Goal: Task Accomplishment & Management: Use online tool/utility

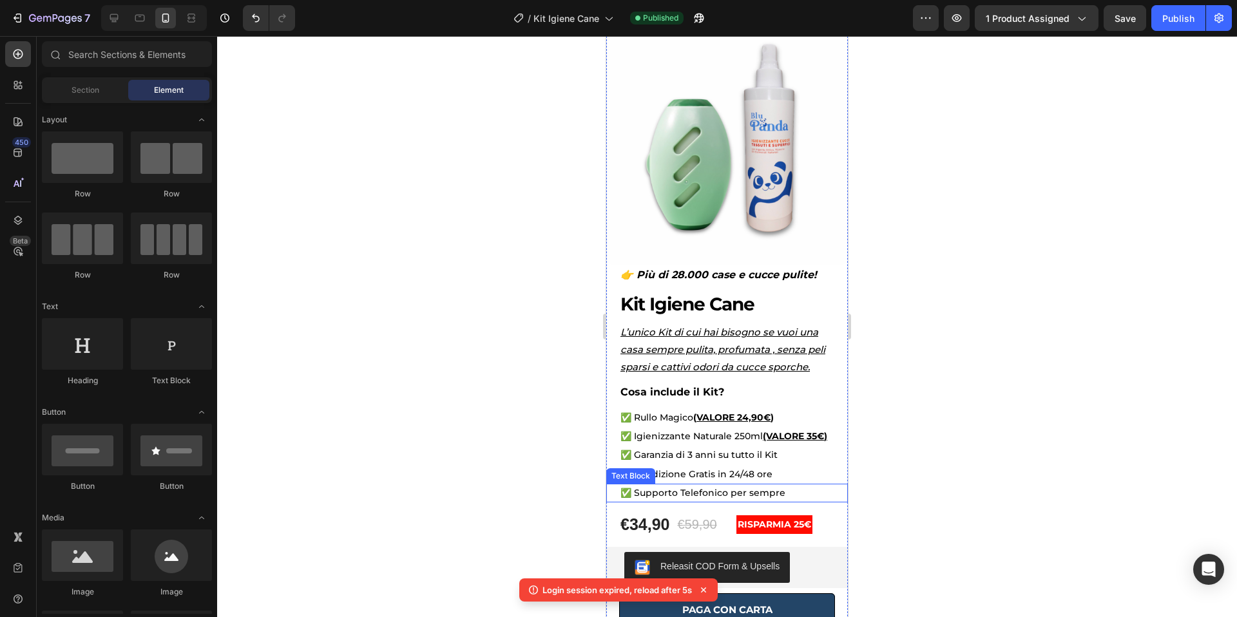
scroll to position [270, 0]
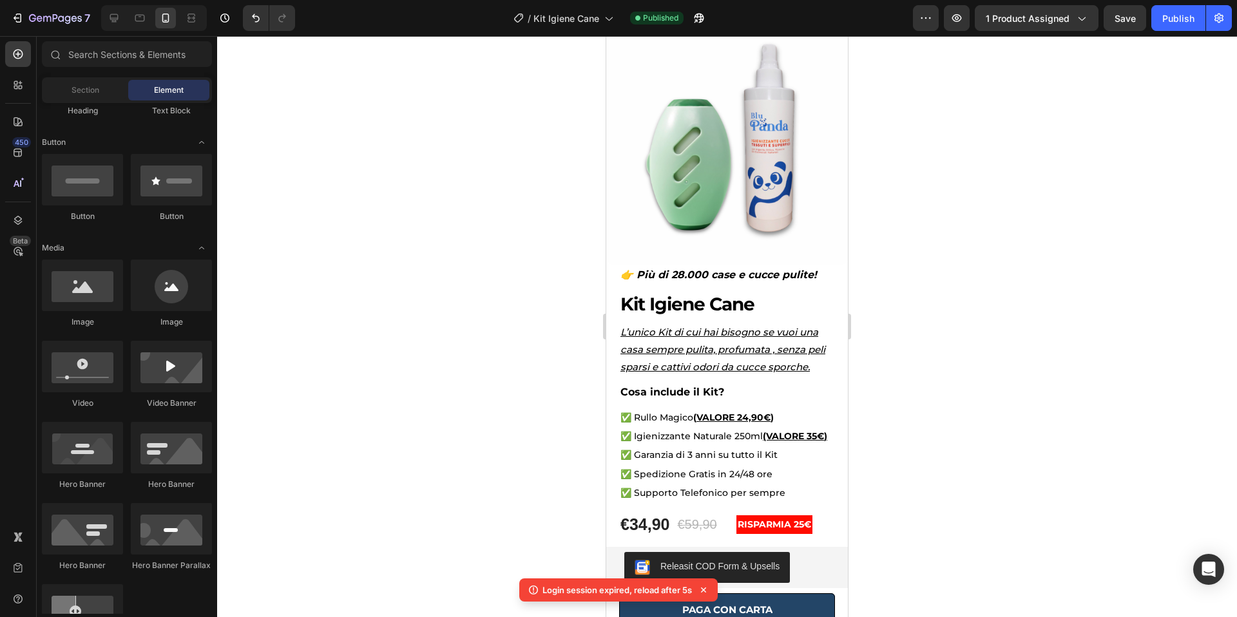
click at [1151, 5] on button "Publish" at bounding box center [1178, 18] width 54 height 26
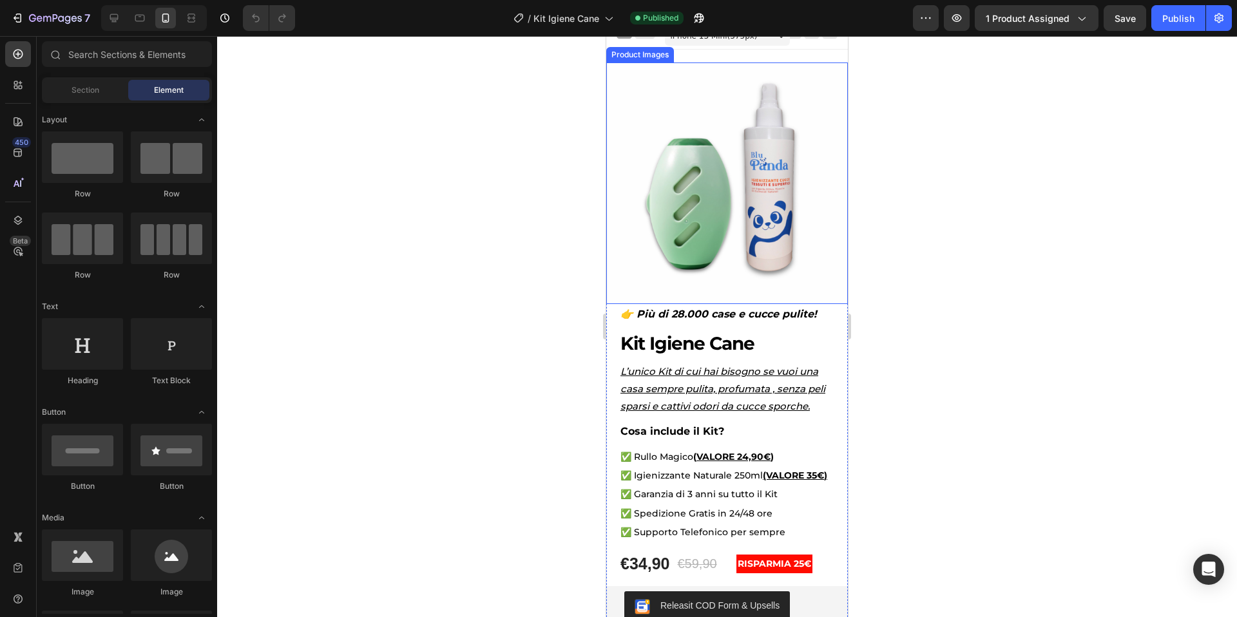
scroll to position [61, 0]
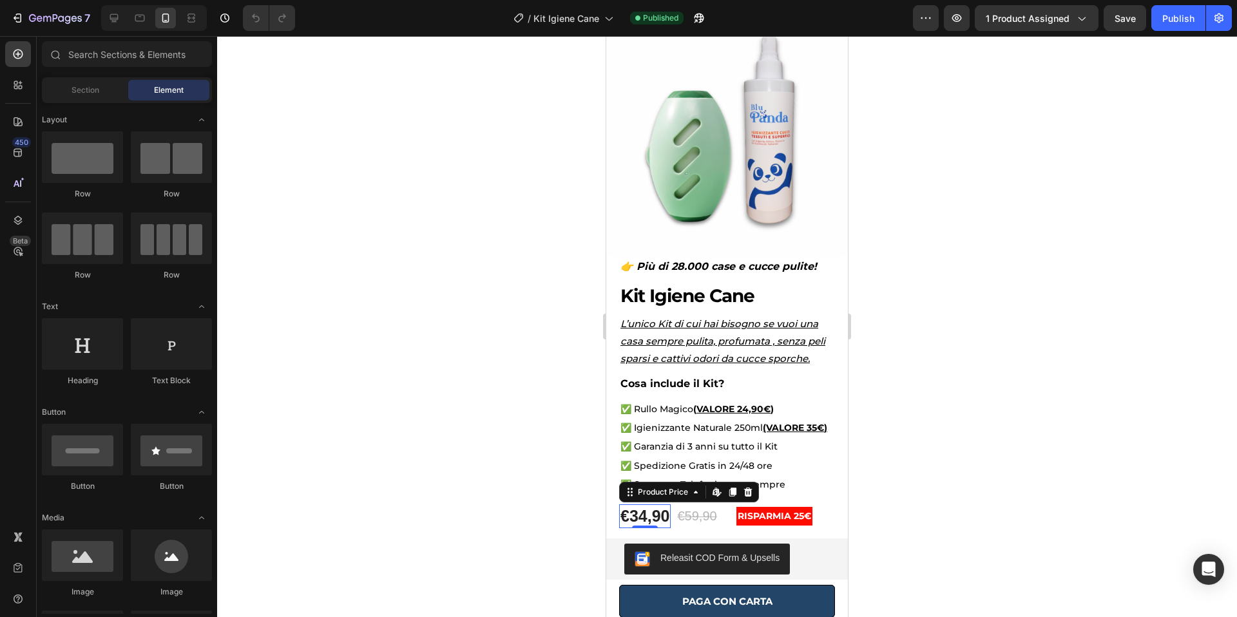
click at [641, 515] on div "€34,90" at bounding box center [645, 516] width 52 height 24
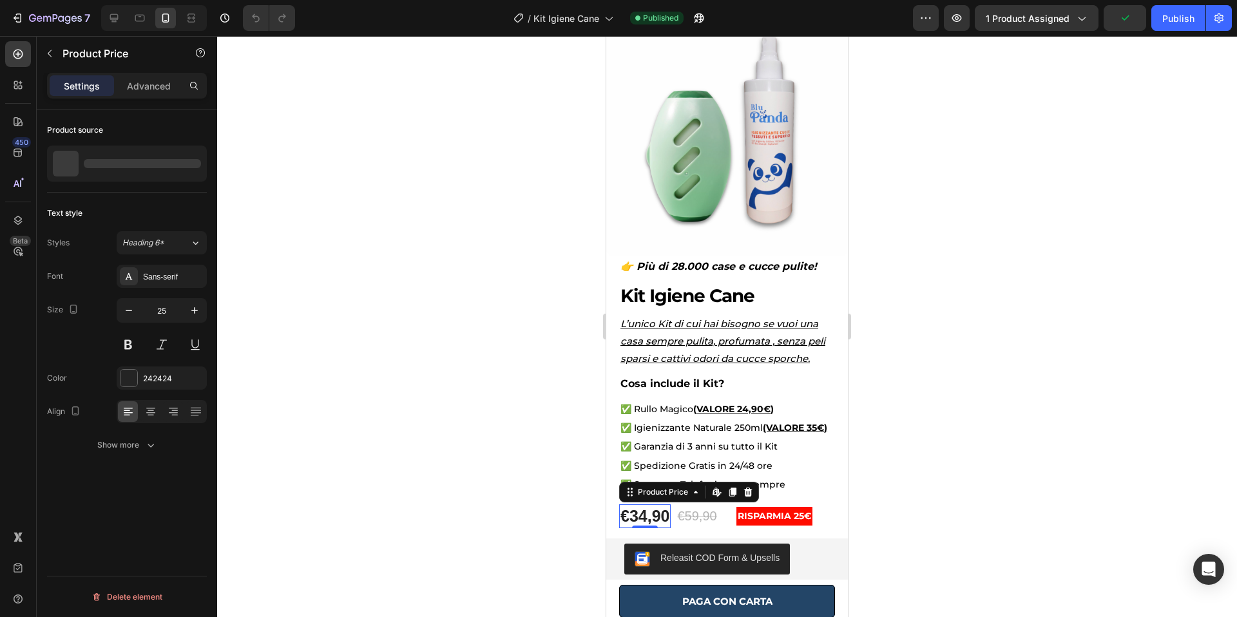
click at [645, 515] on div "€34,90" at bounding box center [645, 516] width 52 height 24
click at [646, 516] on div "€34,90" at bounding box center [645, 516] width 52 height 24
click at [647, 518] on div "€34,90" at bounding box center [645, 516] width 52 height 24
click at [1007, 433] on div at bounding box center [726, 326] width 1019 height 581
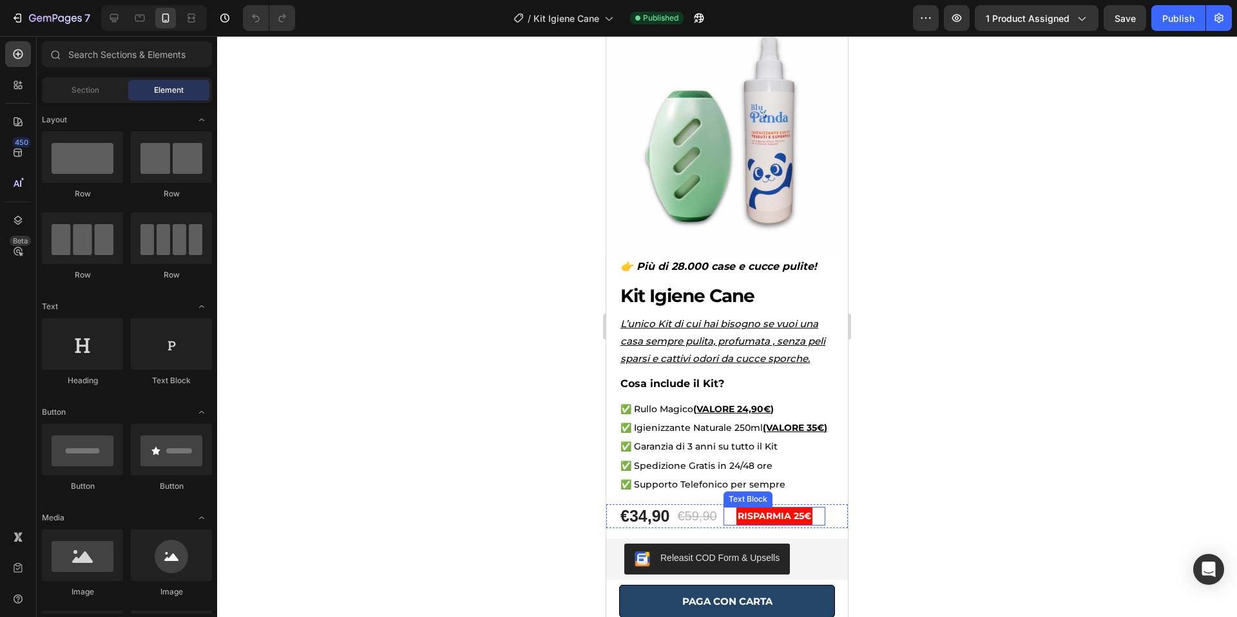
click at [808, 515] on strong "RISPARMIA 25€" at bounding box center [773, 516] width 73 height 12
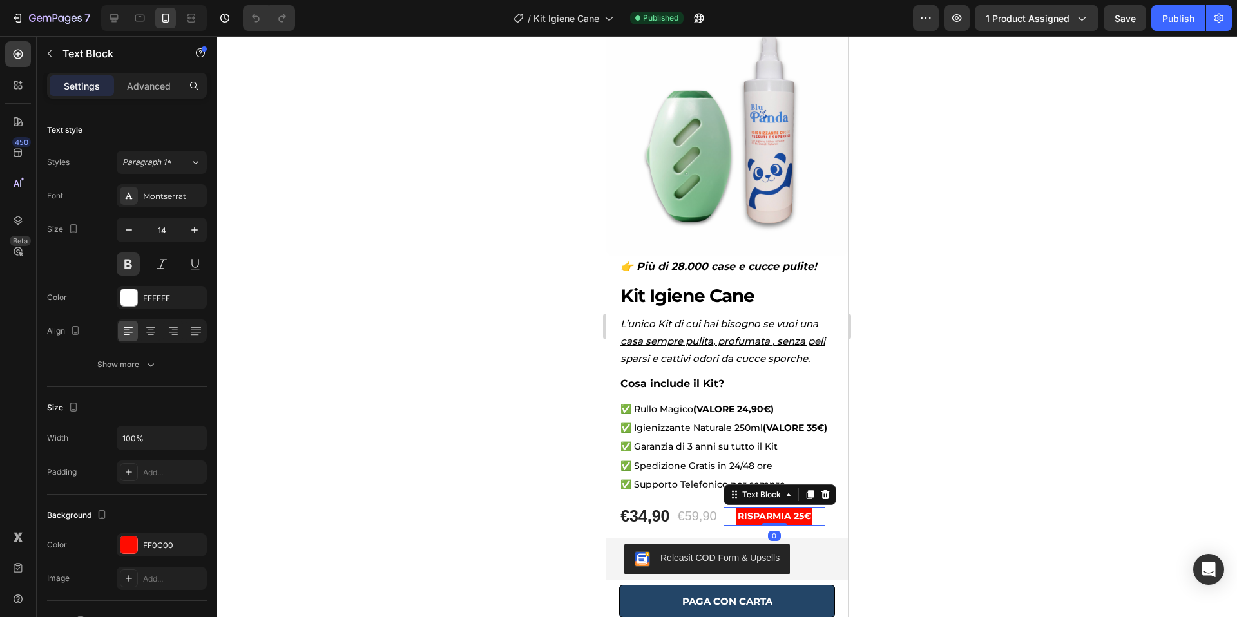
click at [806, 518] on strong "RISPARMIA 25€" at bounding box center [773, 516] width 73 height 12
click at [811, 518] on strong "RISPARMIA 25€" at bounding box center [773, 516] width 73 height 12
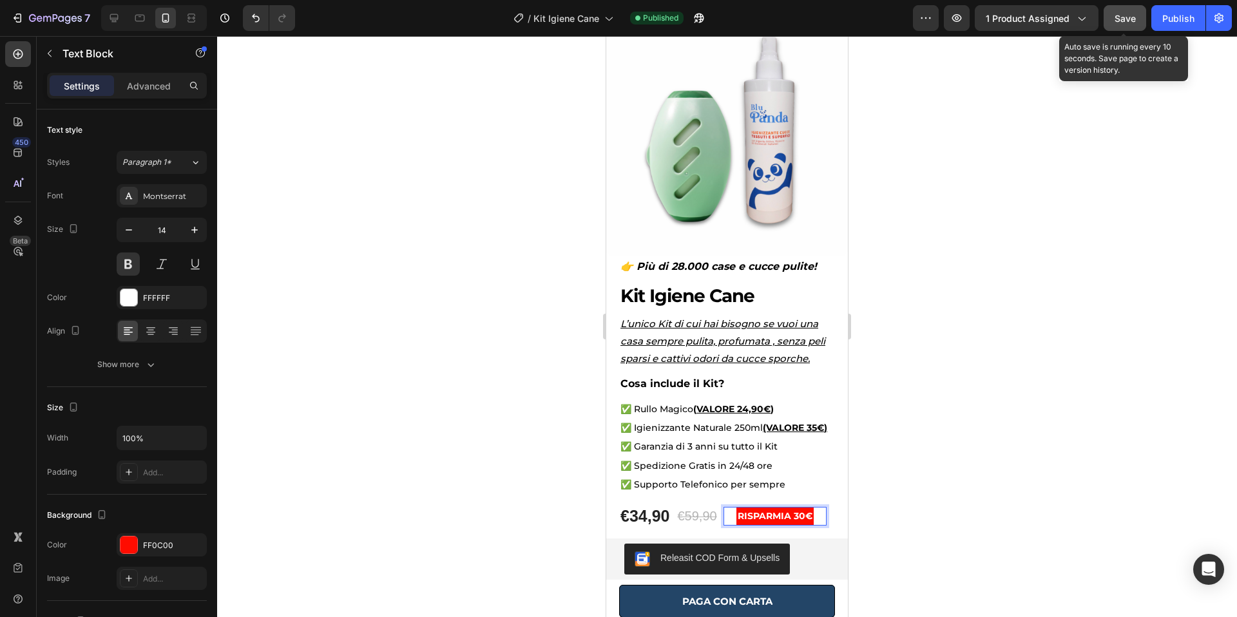
click at [1132, 24] on div "Save" at bounding box center [1124, 19] width 21 height 14
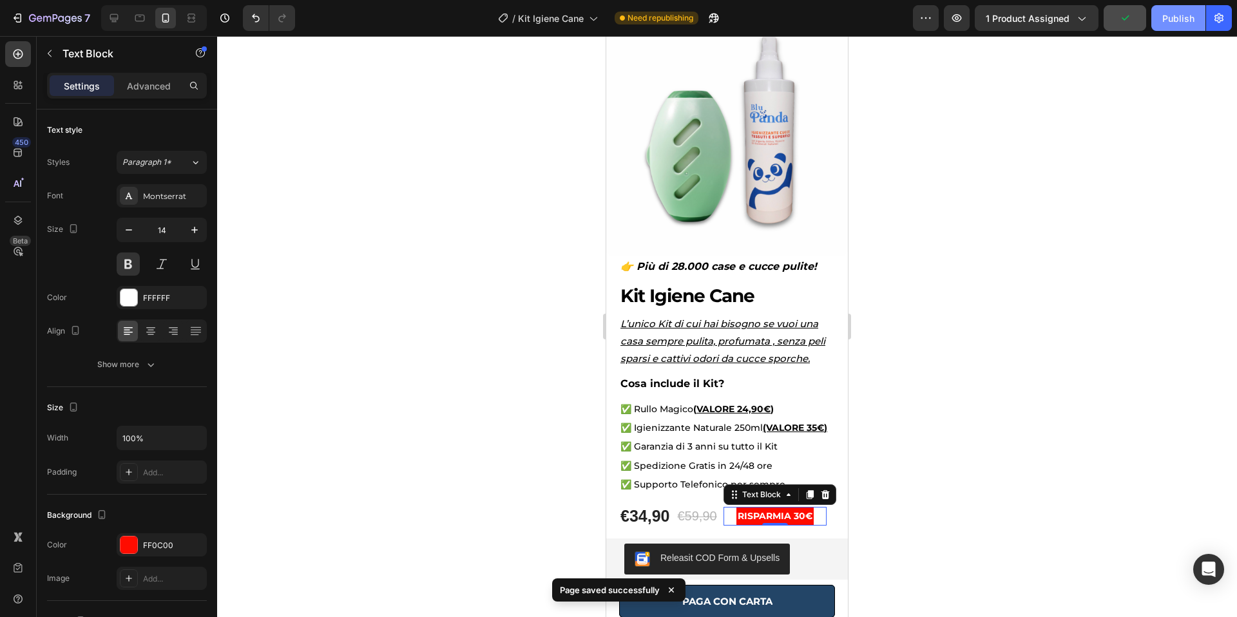
click at [1181, 23] on div "Publish" at bounding box center [1178, 19] width 32 height 14
